Goal: Task Accomplishment & Management: Manage account settings

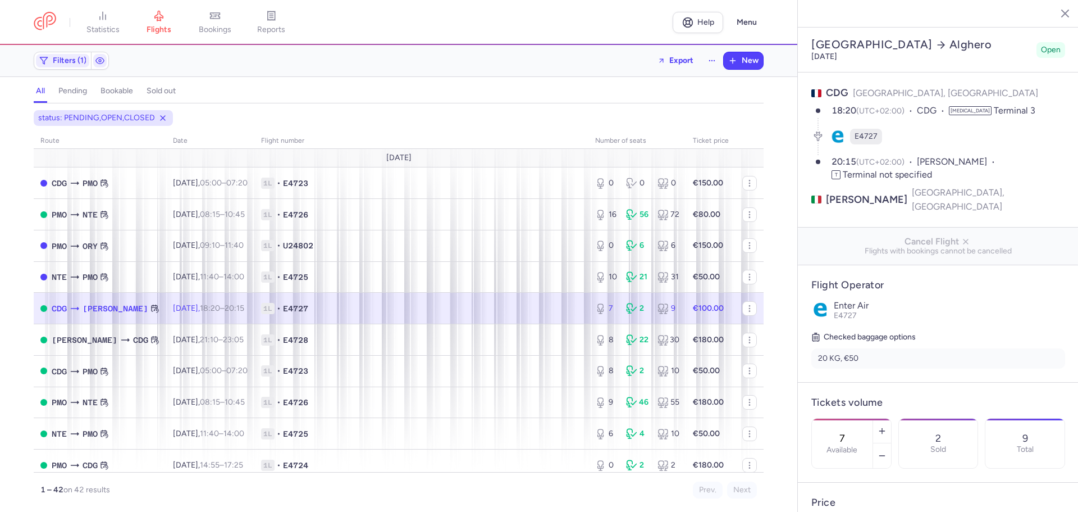
select select "days"
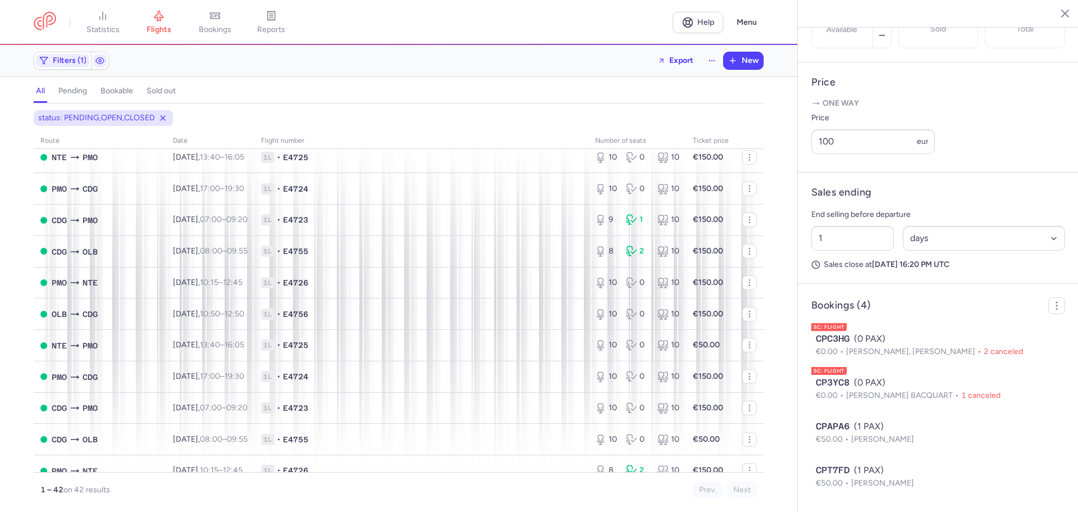
scroll to position [916, 0]
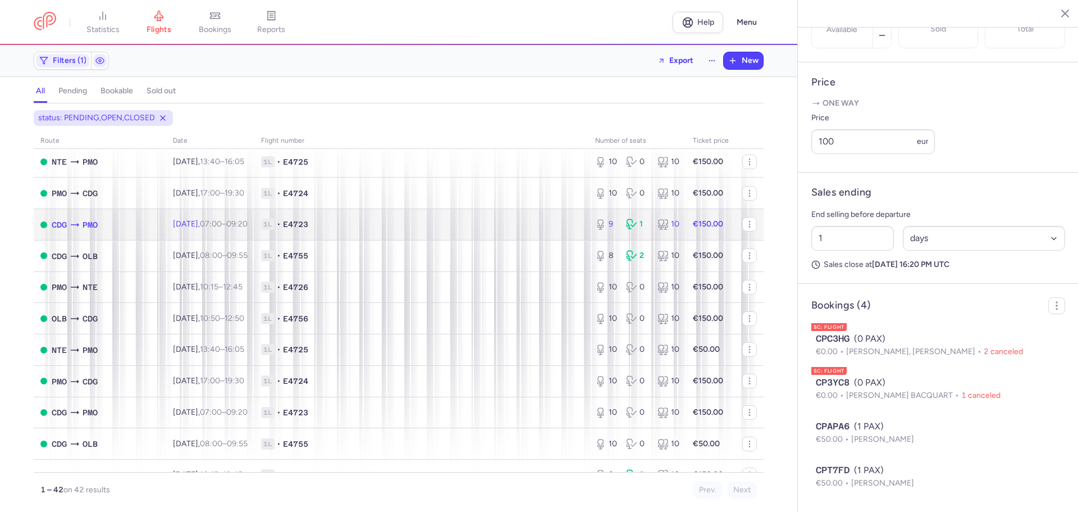
click at [357, 221] on span "1L • E4723" at bounding box center [421, 223] width 321 height 11
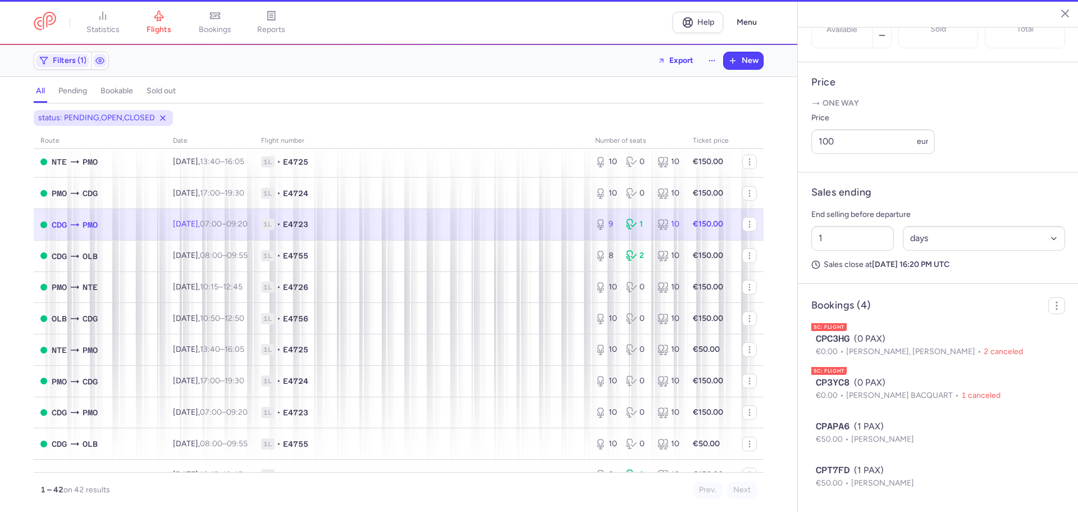
type input "9"
type input "2"
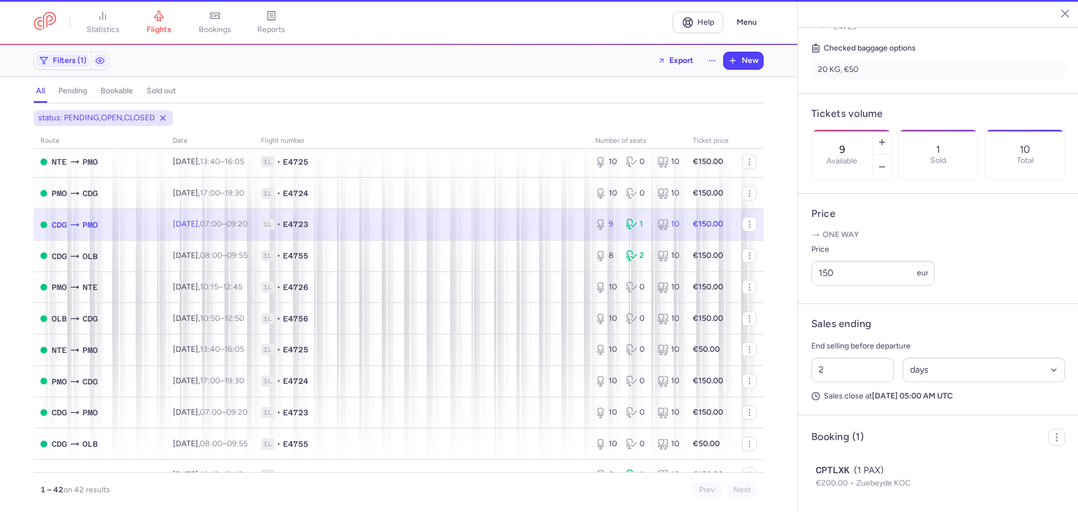
scroll to position [292, 0]
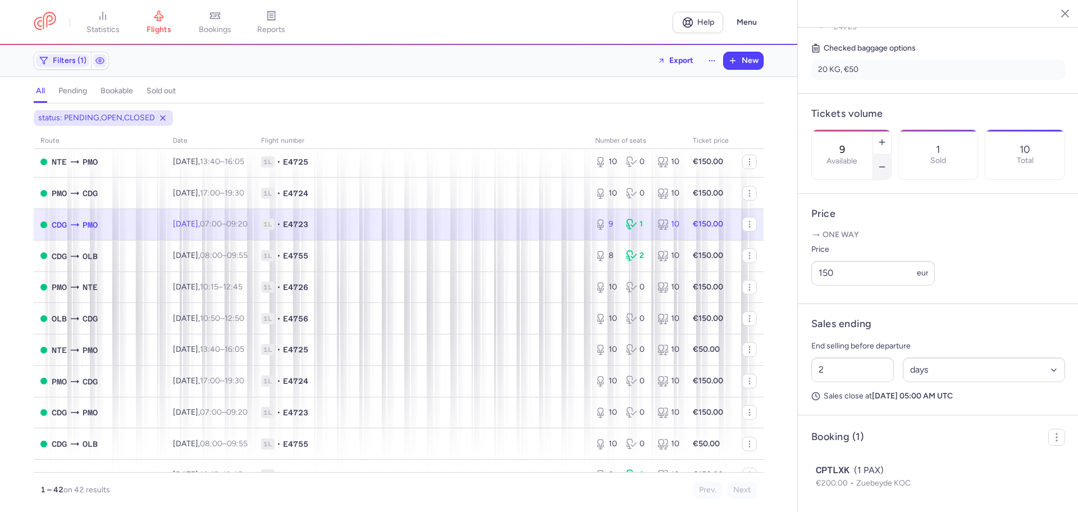
click at [887, 162] on icon "button" at bounding box center [882, 166] width 9 height 9
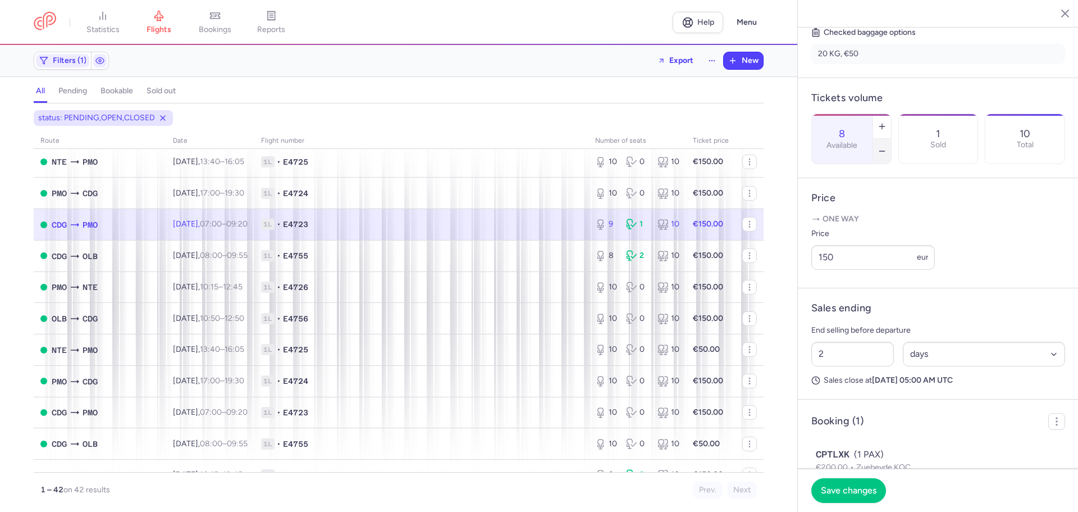
click at [887, 147] on icon "button" at bounding box center [882, 151] width 9 height 9
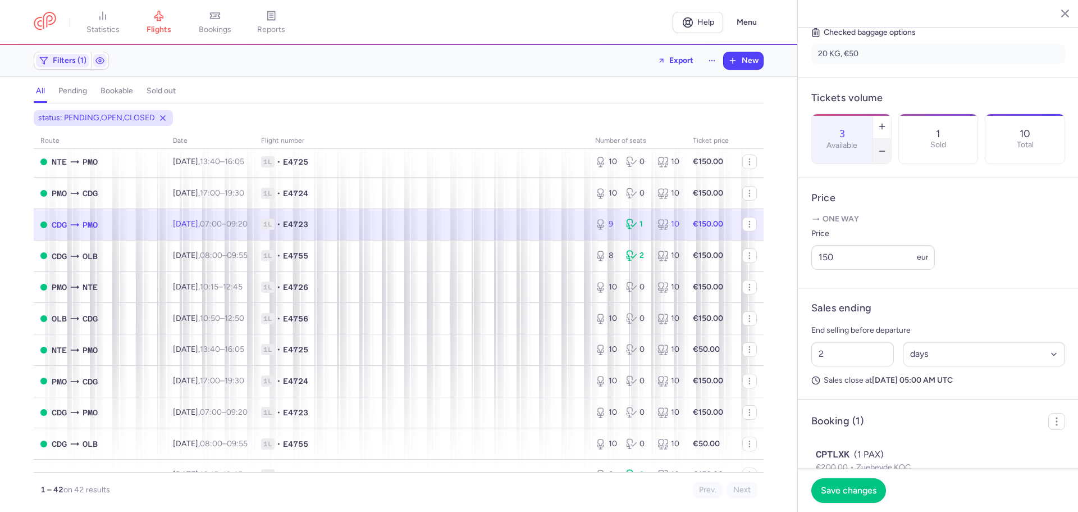
click at [887, 147] on icon "button" at bounding box center [882, 151] width 9 height 9
type input "0"
click at [848, 491] on span "Save changes" at bounding box center [849, 490] width 56 height 10
